Goal: Information Seeking & Learning: Learn about a topic

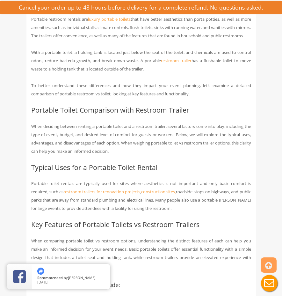
scroll to position [510, 0]
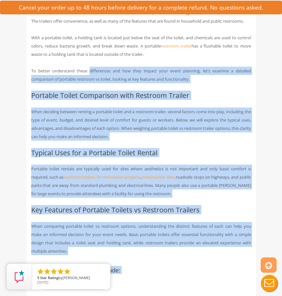
scroll to position [522, 0]
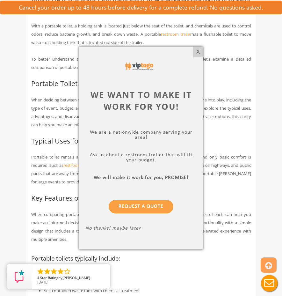
click at [97, 139] on p "We are a nationwide company serving your area!" at bounding box center [140, 135] width 111 height 12
click at [202, 52] on div "X" at bounding box center [198, 52] width 10 height 11
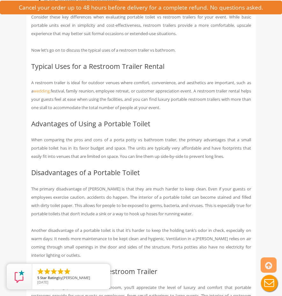
scroll to position [1128, 0]
